Goal: Information Seeking & Learning: Learn about a topic

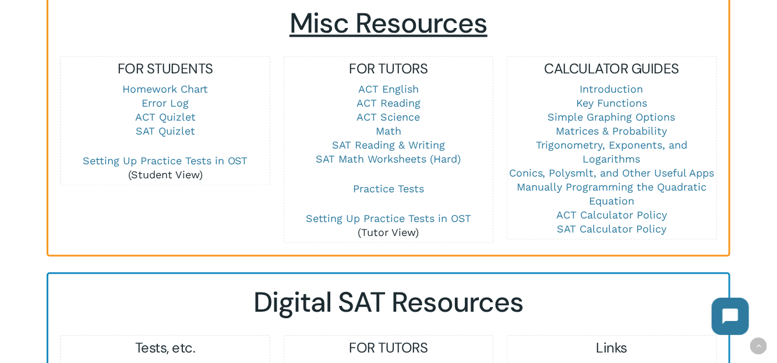
scroll to position [840, 0]
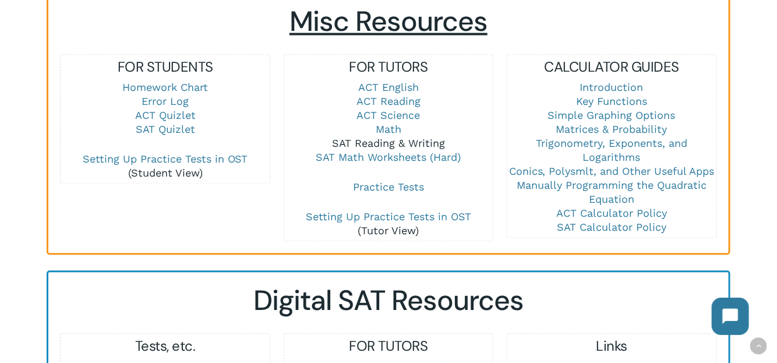
click at [397, 137] on link "SAT Reading & Writing" at bounding box center [388, 143] width 113 height 12
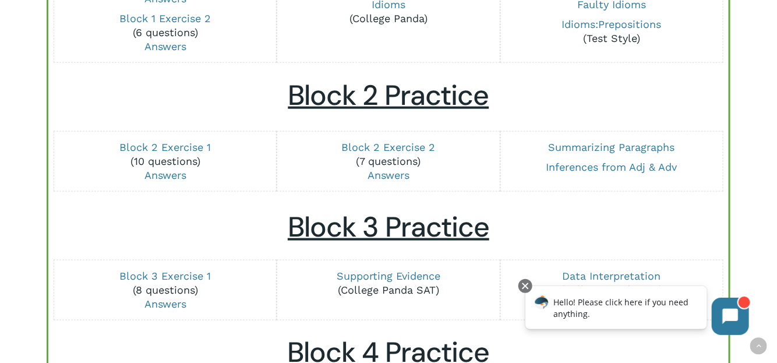
scroll to position [473, 0]
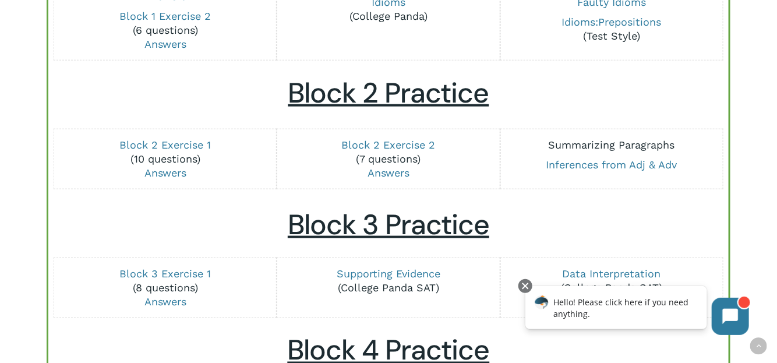
click at [615, 142] on link "Summarizing Paragraphs" at bounding box center [612, 145] width 126 height 12
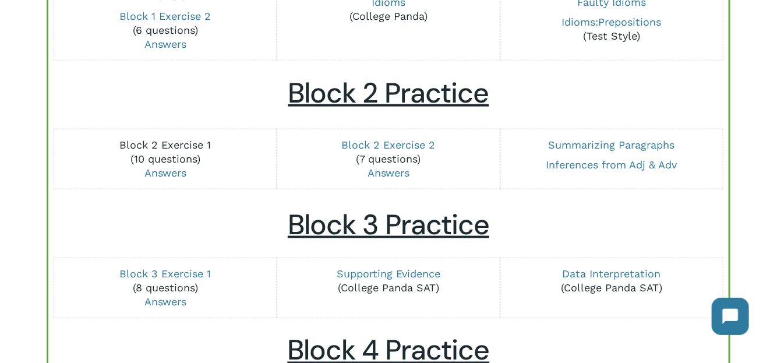
click at [193, 139] on link "Block 2 Exercise 1" at bounding box center [164, 145] width 91 height 12
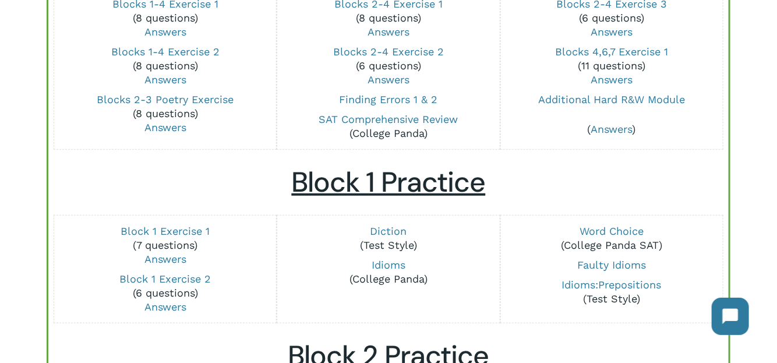
scroll to position [115, 0]
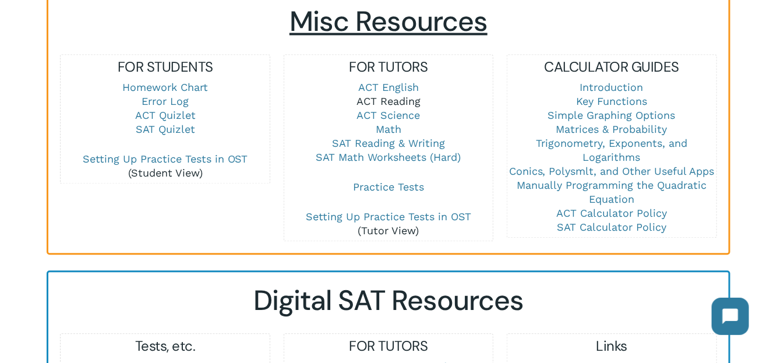
click at [401, 95] on link "ACT Reading" at bounding box center [388, 101] width 64 height 12
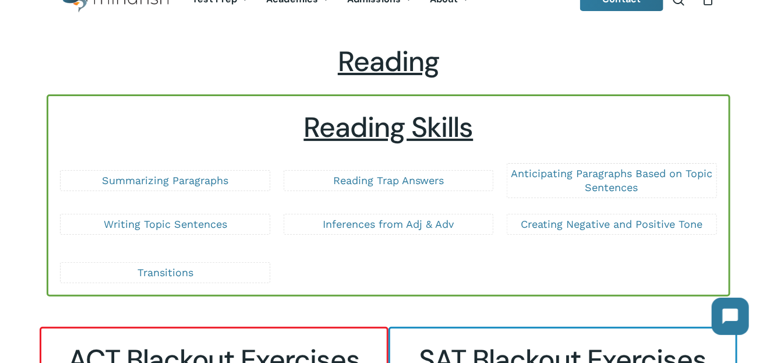
scroll to position [40, 0]
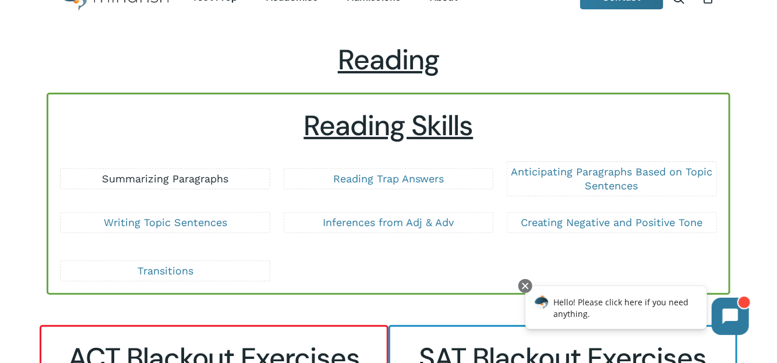
click at [171, 176] on link "Summarizing Paragraphs" at bounding box center [165, 178] width 126 height 12
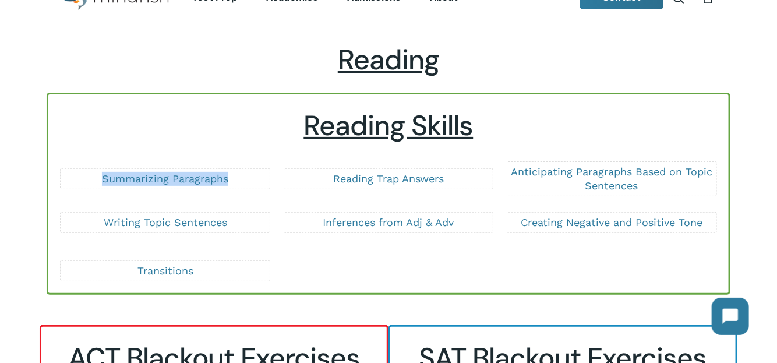
click at [23, 158] on div "Reading Reading Skills Summarizing Paragraphs Reading Trap Answers Anticipating…" at bounding box center [388, 342] width 777 height 599
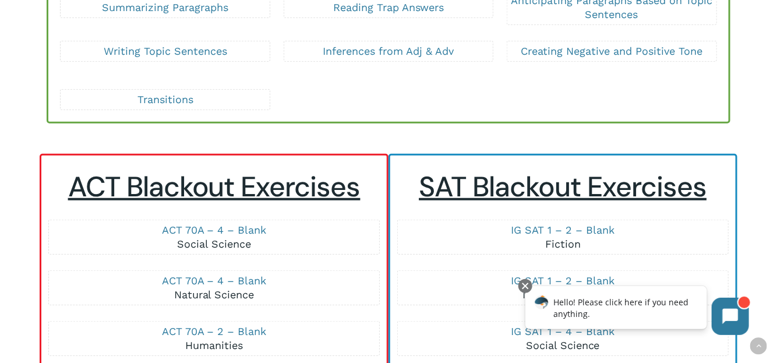
scroll to position [112, 0]
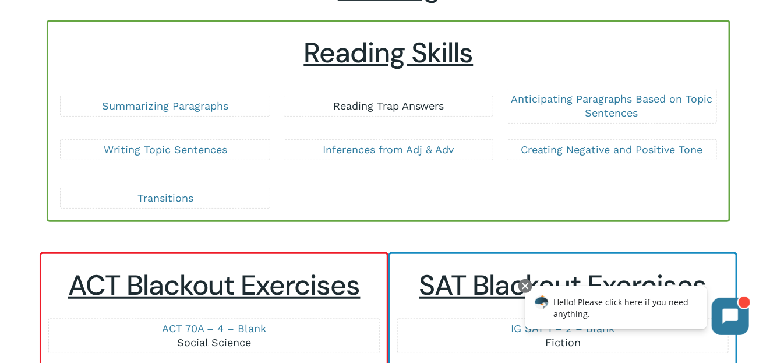
click at [412, 108] on link "Reading Trap Answers" at bounding box center [388, 106] width 111 height 12
click at [603, 98] on link "Anticipating Paragraphs Based on Topic Sentences" at bounding box center [611, 106] width 201 height 26
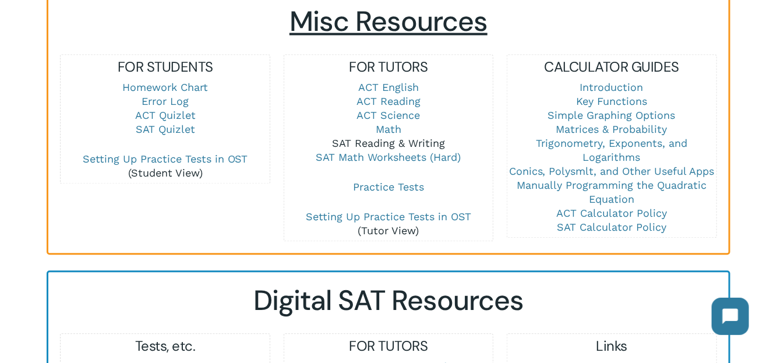
click at [419, 137] on link "SAT Reading & Writing" at bounding box center [388, 143] width 113 height 12
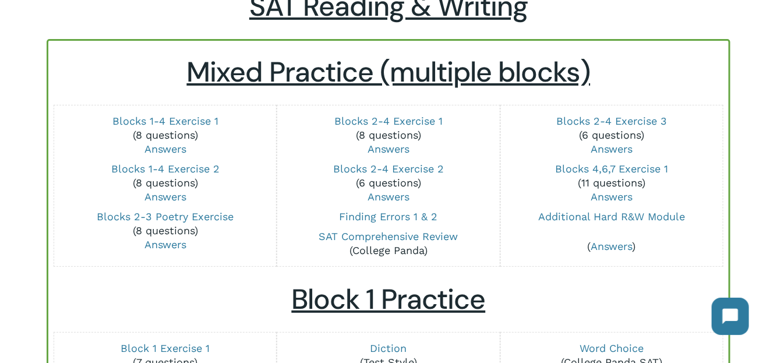
scroll to position [98, 0]
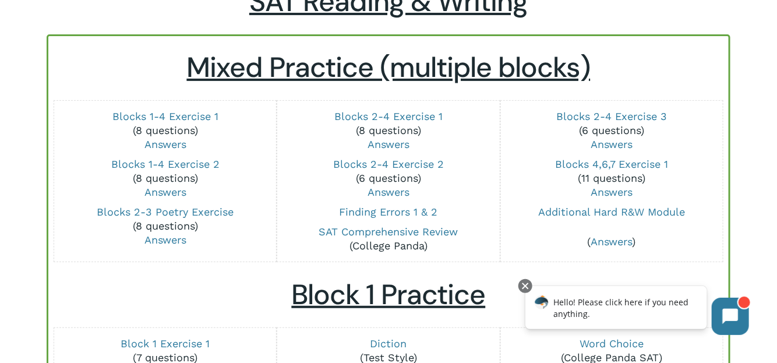
click at [611, 109] on p "Blocks 2-4 Exercise 3 (6 questions) Answers" at bounding box center [611, 130] width 208 height 42
click at [604, 112] on link "Blocks 2-4 Exercise 3" at bounding box center [611, 116] width 111 height 12
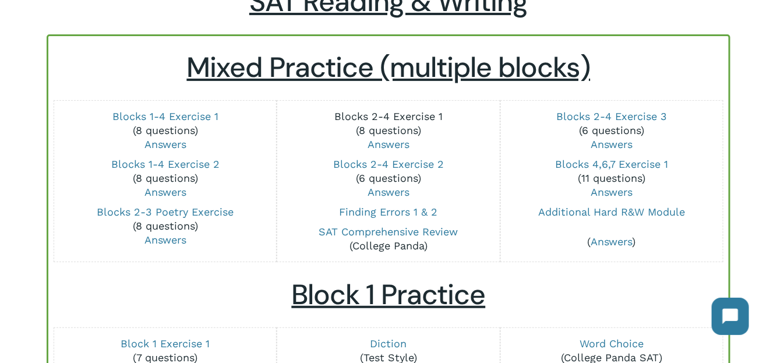
click at [384, 116] on link "Blocks 2-4 Exercise 1" at bounding box center [388, 116] width 108 height 12
click at [390, 164] on link "Blocks 2-4 Exercise 2" at bounding box center [388, 164] width 111 height 12
click at [174, 116] on link "Blocks 1-4 Exercise 1" at bounding box center [165, 116] width 106 height 12
click at [194, 161] on link "Blocks 1-4 Exercise 2" at bounding box center [165, 164] width 108 height 12
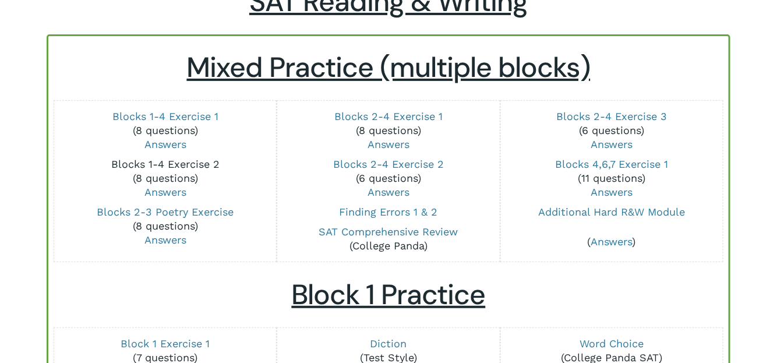
scroll to position [0, 0]
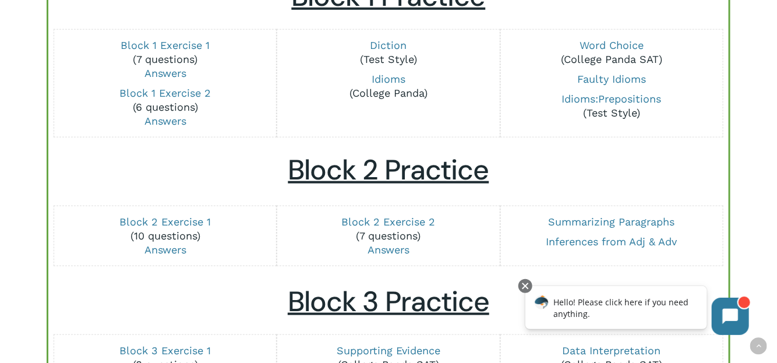
scroll to position [428, 0]
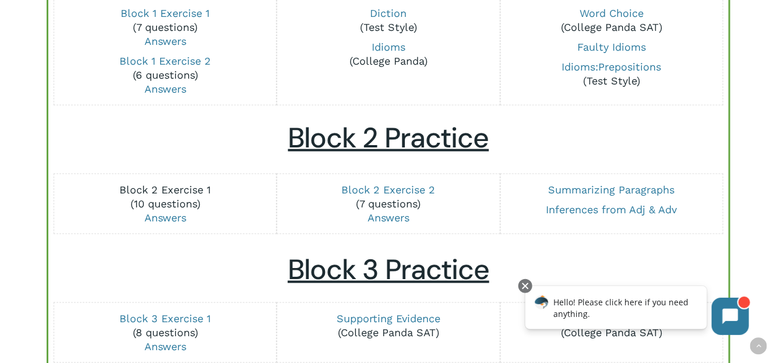
click at [186, 183] on link "Block 2 Exercise 1" at bounding box center [164, 189] width 91 height 12
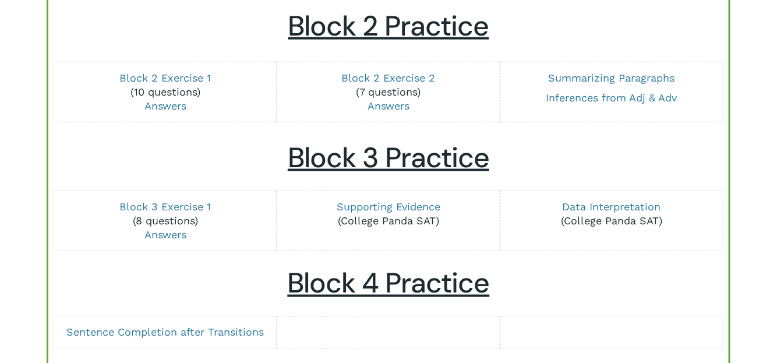
scroll to position [541, 0]
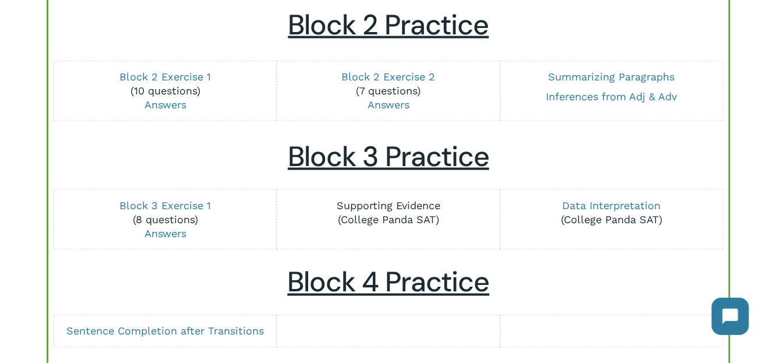
click at [380, 204] on link "Supporting Evidence" at bounding box center [389, 205] width 104 height 12
